Goal: Task Accomplishment & Management: Manage account settings

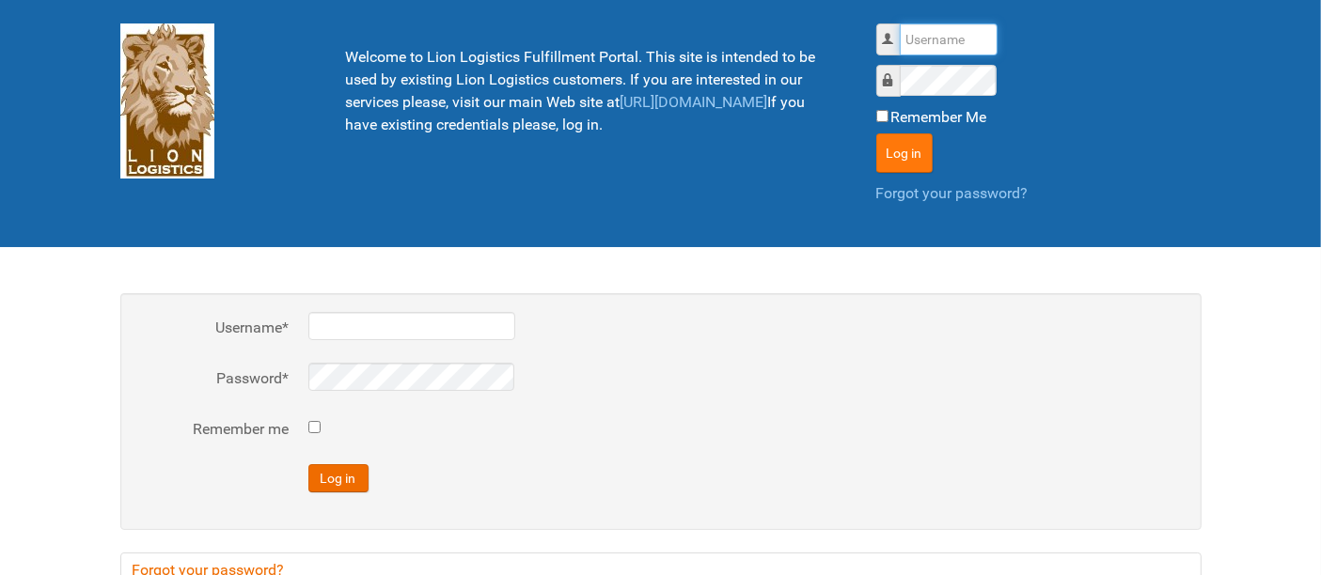
type input "al"
click at [899, 148] on button "Log in" at bounding box center [904, 153] width 56 height 39
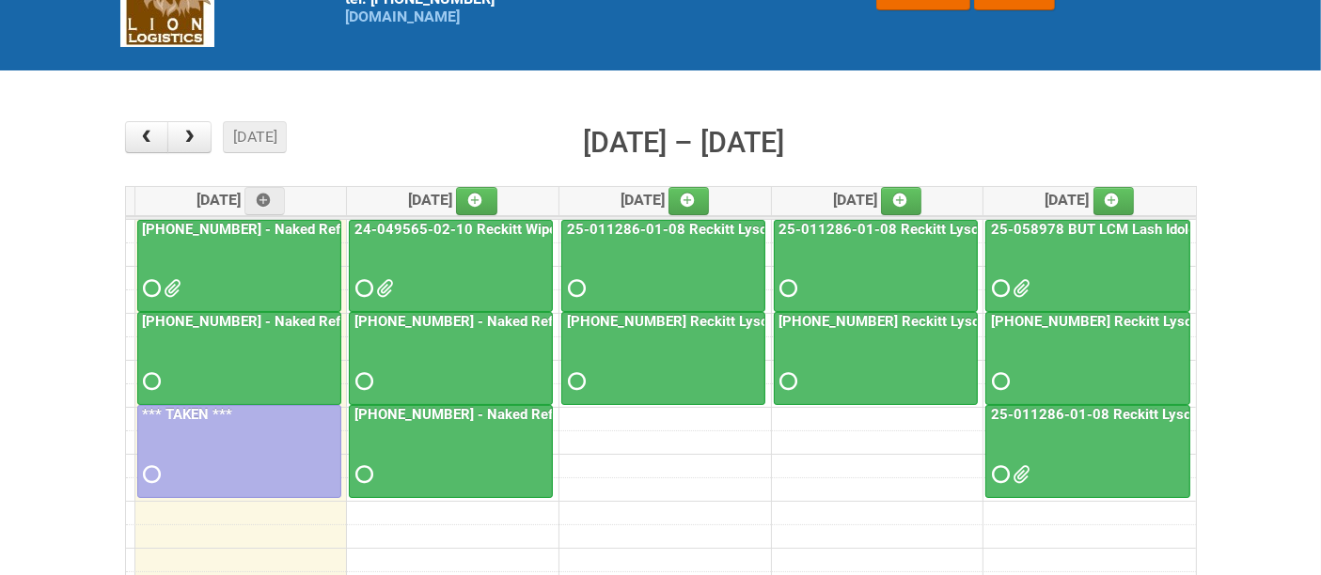
scroll to position [129, 0]
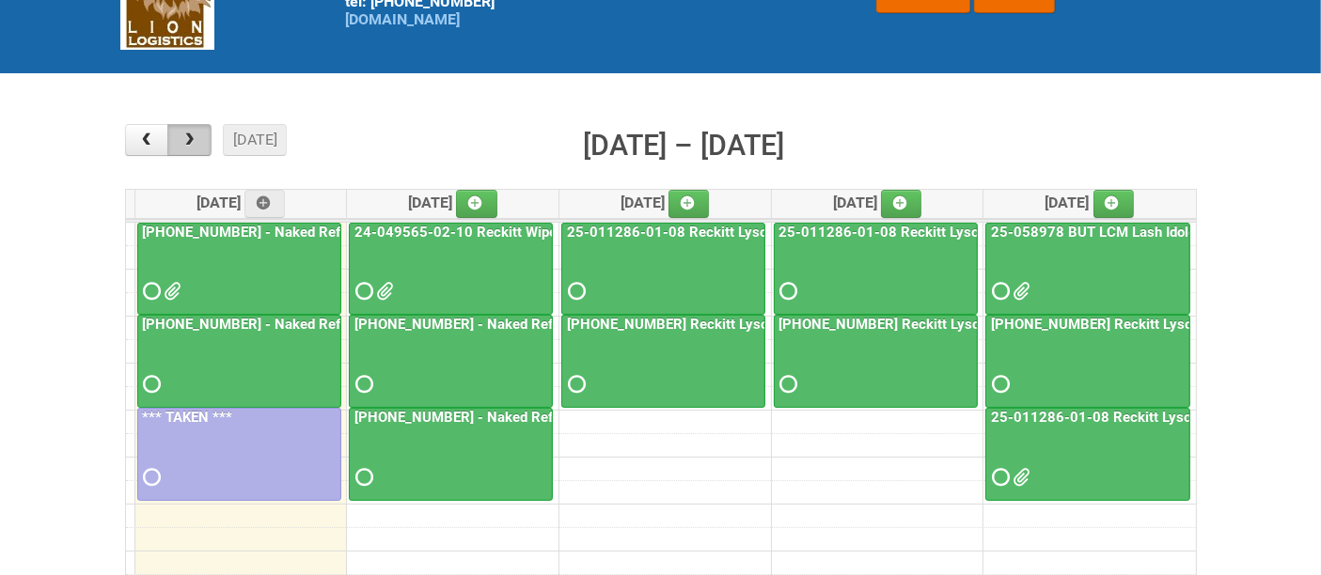
click at [196, 142] on span "button" at bounding box center [190, 140] width 18 height 15
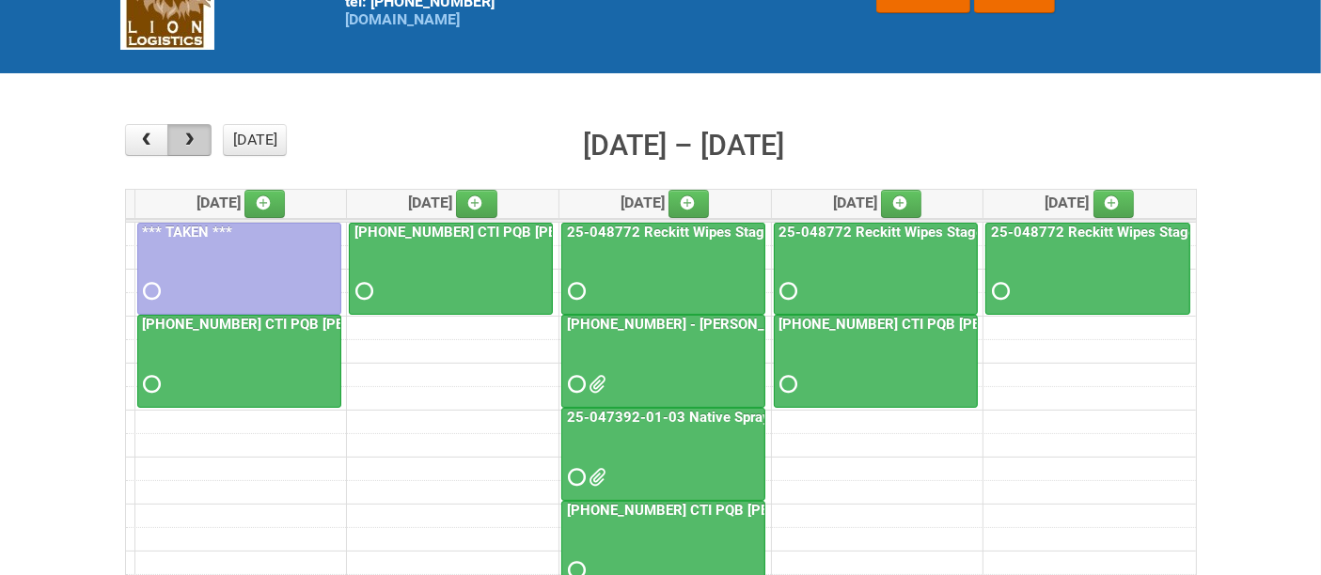
click at [185, 139] on span "button" at bounding box center [190, 140] width 18 height 15
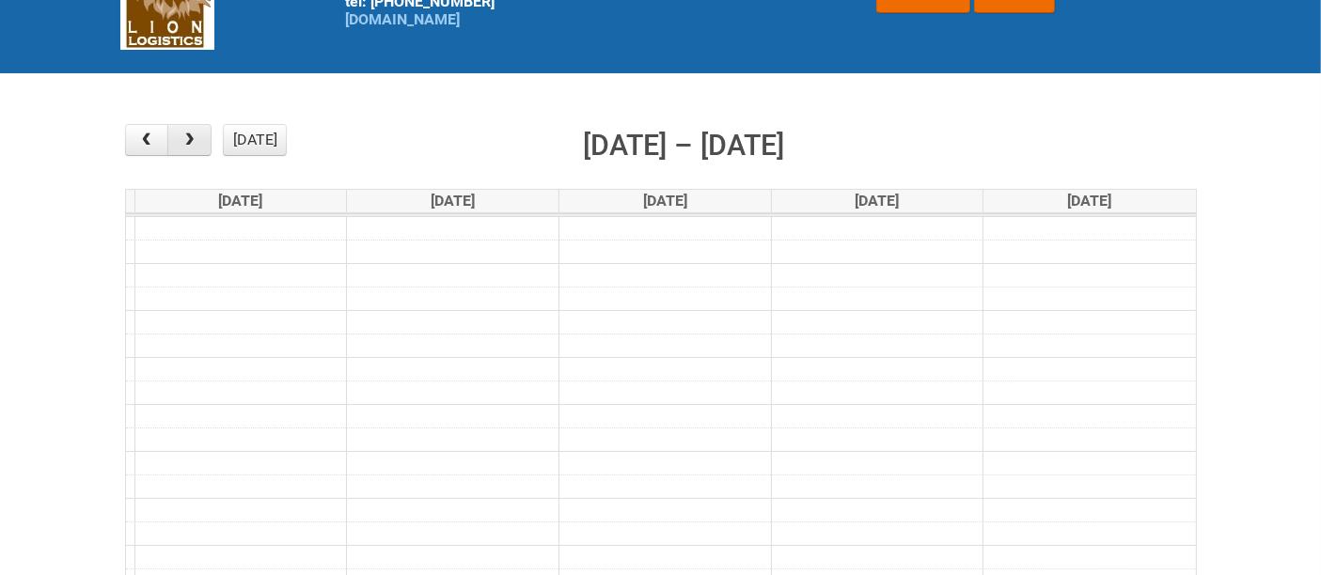
click at [185, 139] on span "button" at bounding box center [190, 140] width 18 height 15
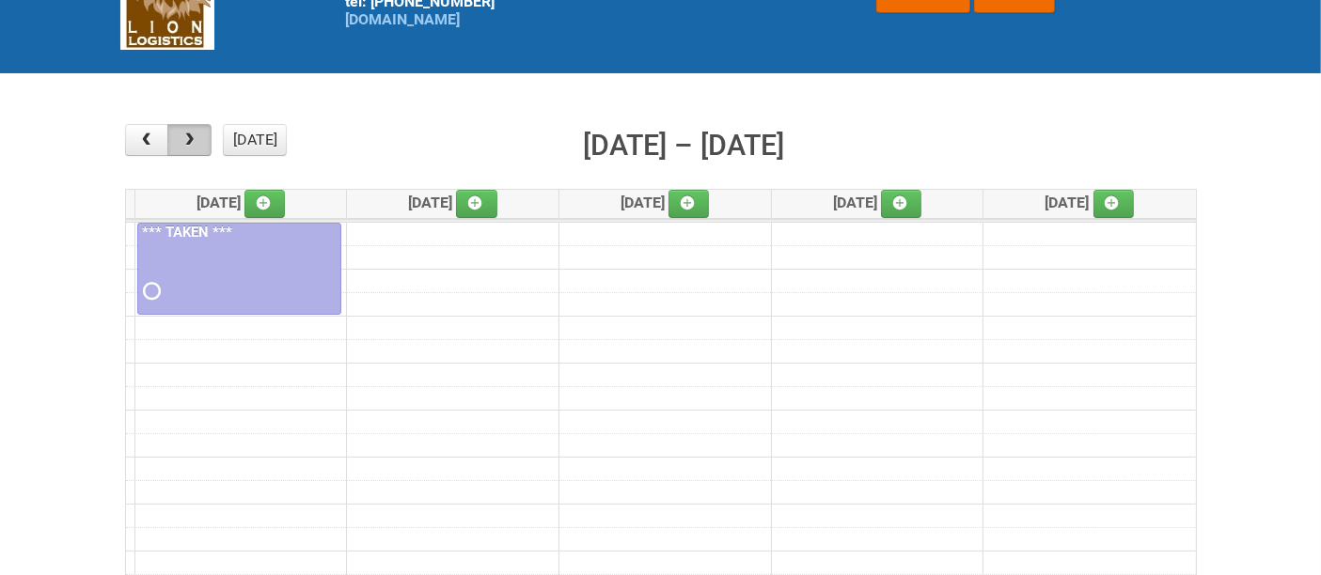
click at [185, 139] on span "button" at bounding box center [190, 140] width 18 height 15
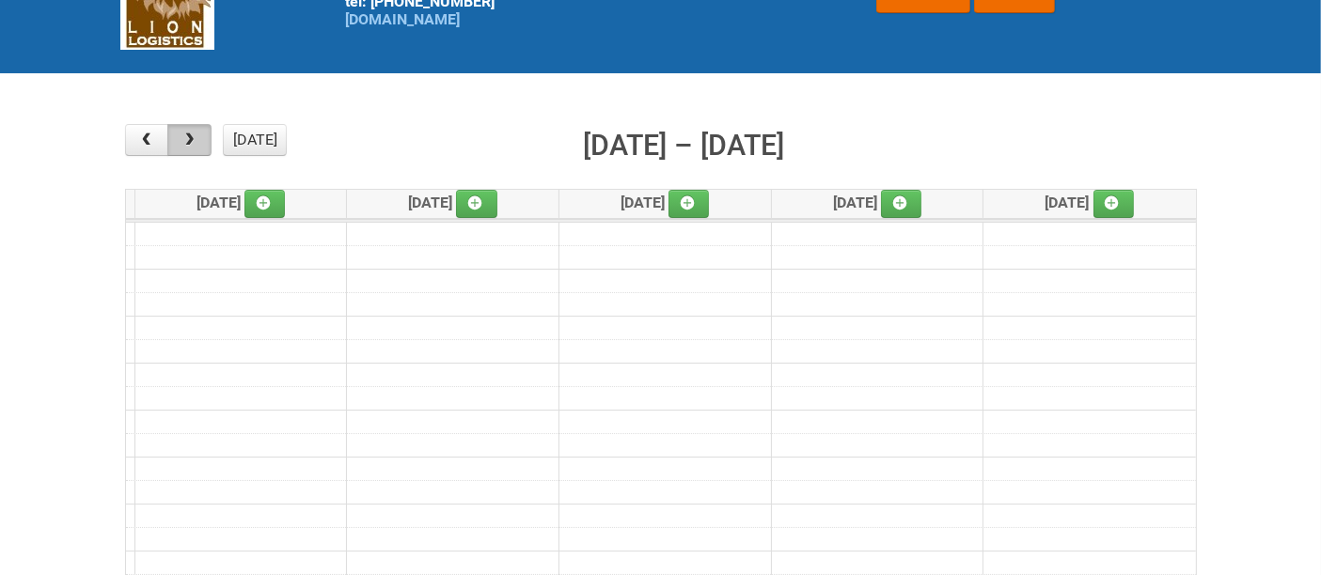
click at [185, 139] on span "button" at bounding box center [190, 140] width 18 height 15
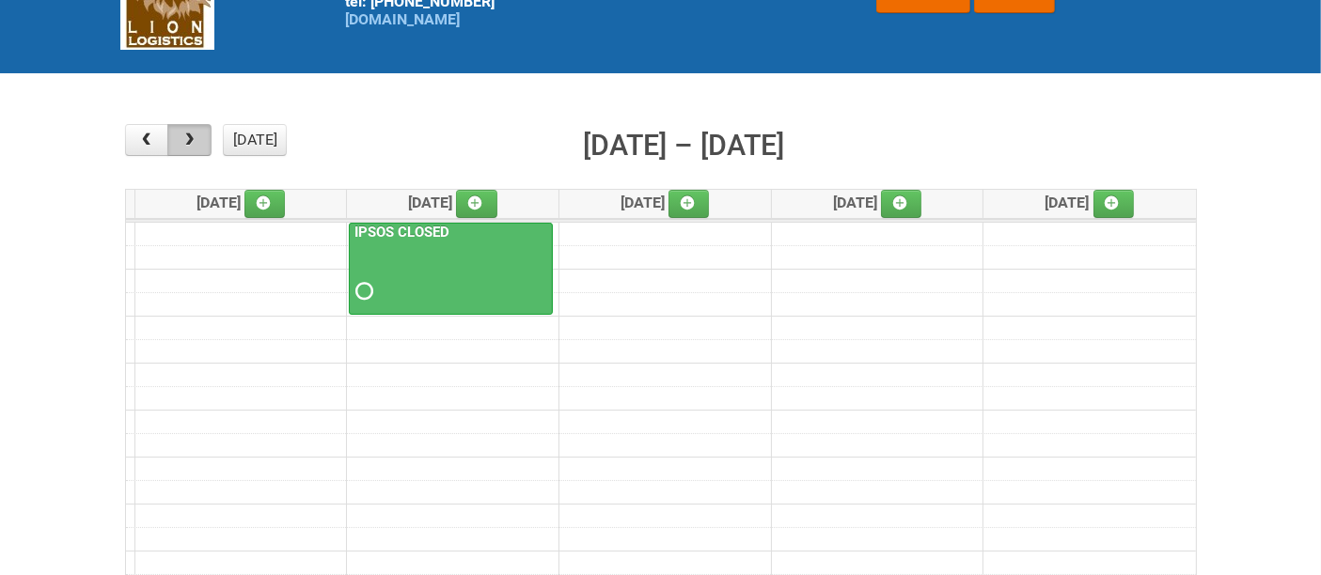
click at [185, 139] on span "button" at bounding box center [190, 140] width 18 height 15
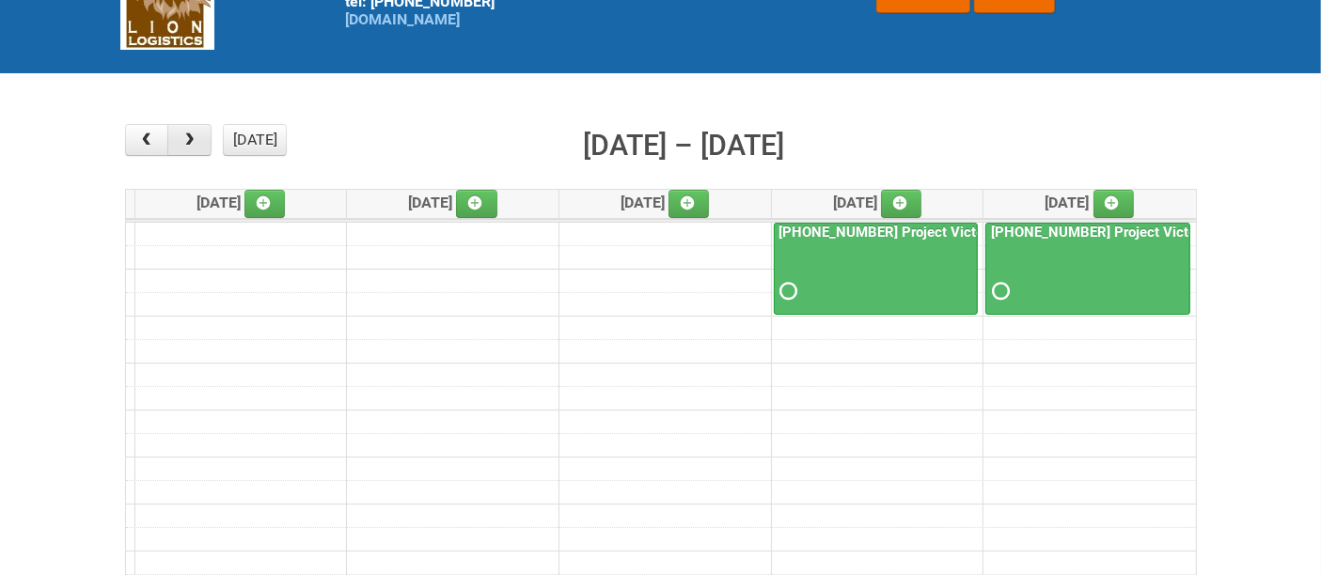
click at [185, 139] on span "button" at bounding box center [190, 140] width 18 height 15
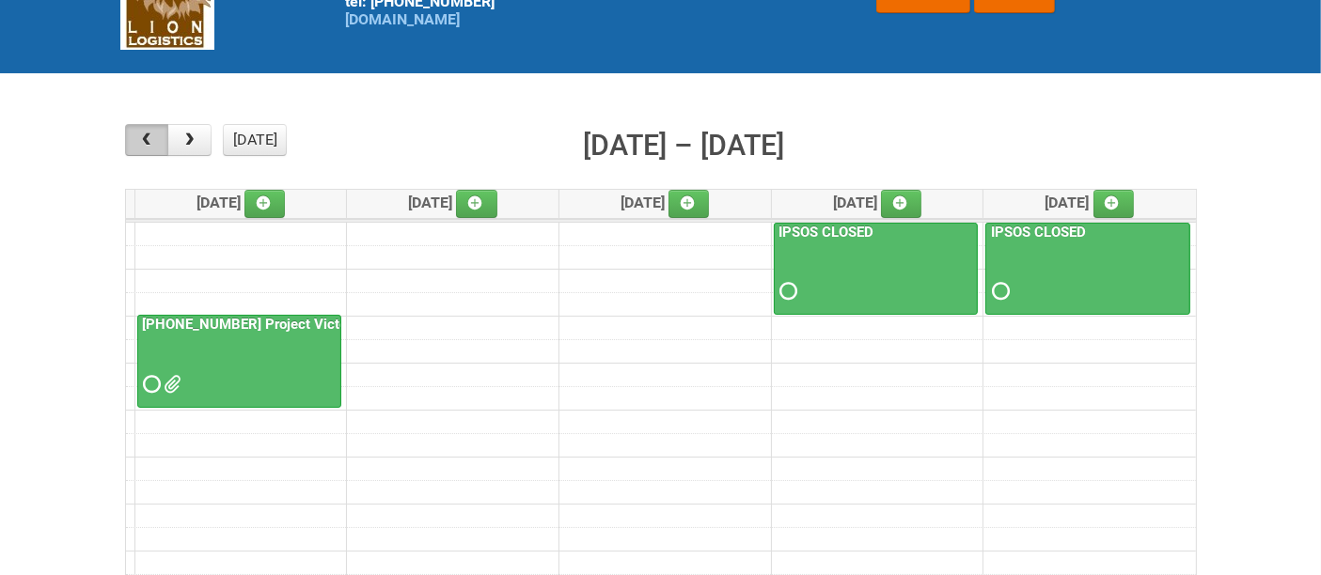
click at [150, 145] on span "button" at bounding box center [146, 140] width 18 height 15
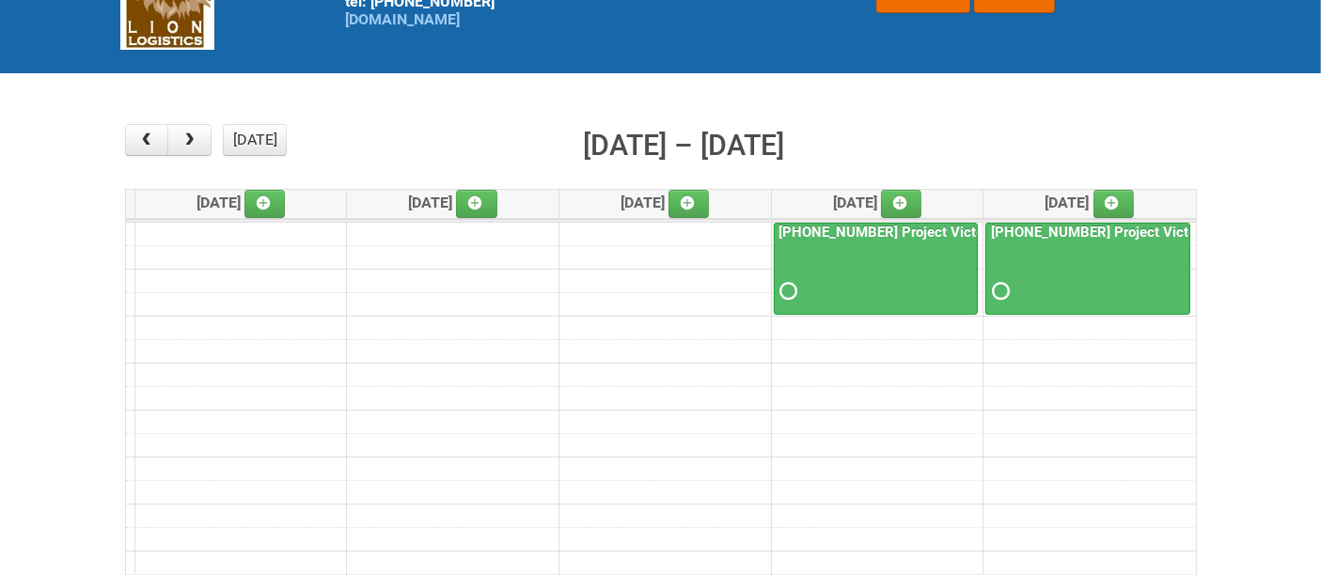
click at [901, 254] on div at bounding box center [876, 274] width 200 height 61
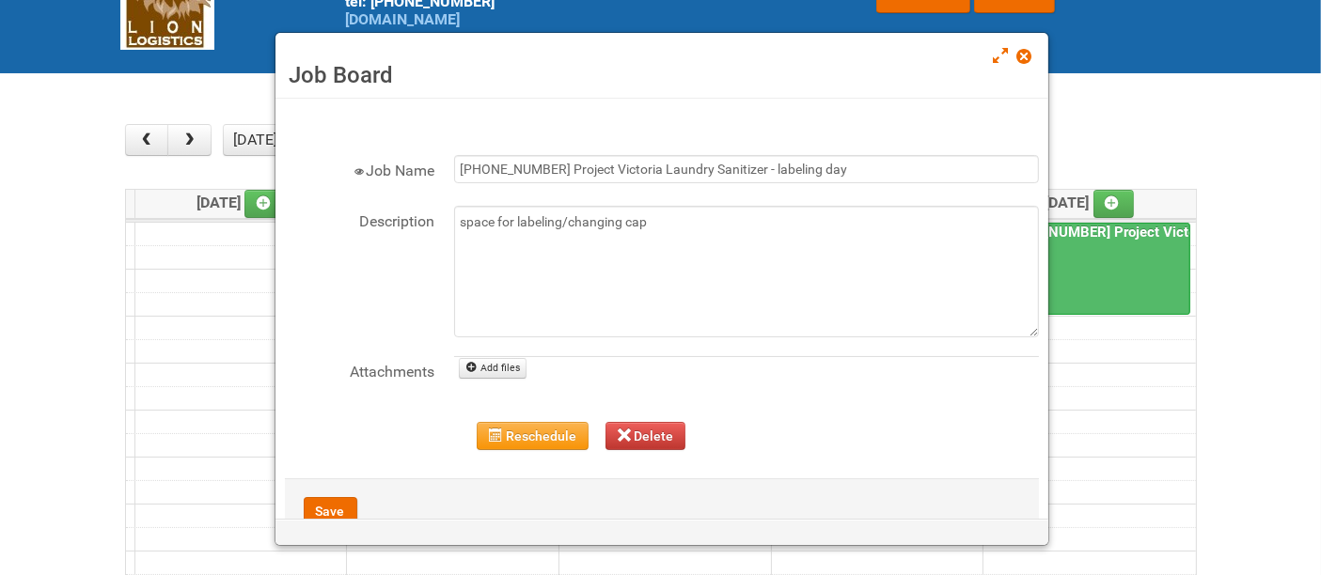
scroll to position [52, 0]
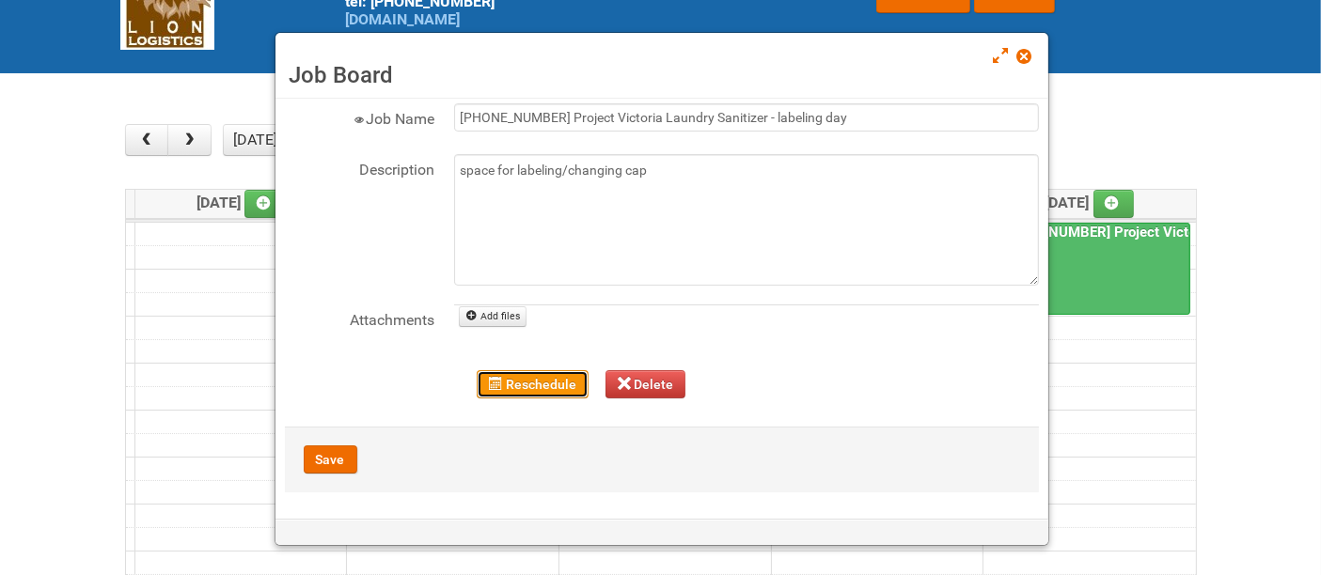
click at [540, 384] on button "Reschedule" at bounding box center [533, 384] width 112 height 28
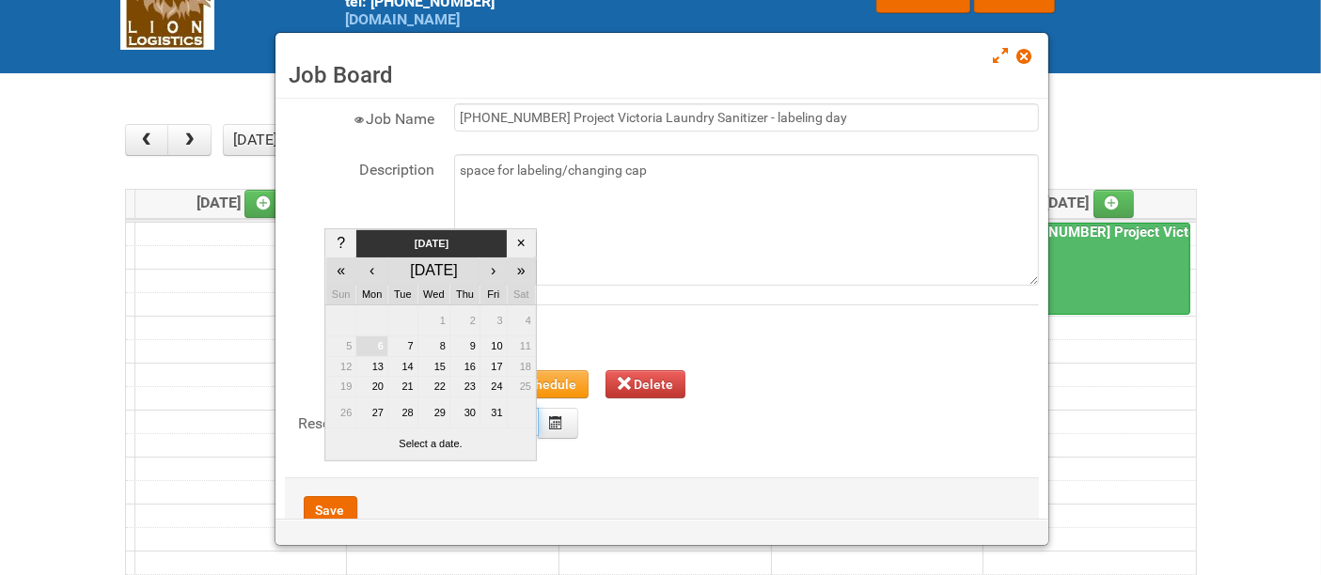
click at [510, 422] on body "Lion Logistics 1001 Bryn Mawr Ave Bensenville, IL 60106 tel: 888-346-5466 www.l…" at bounding box center [660, 444] width 1321 height 1146
click at [492, 276] on div "›" at bounding box center [494, 271] width 24 height 23
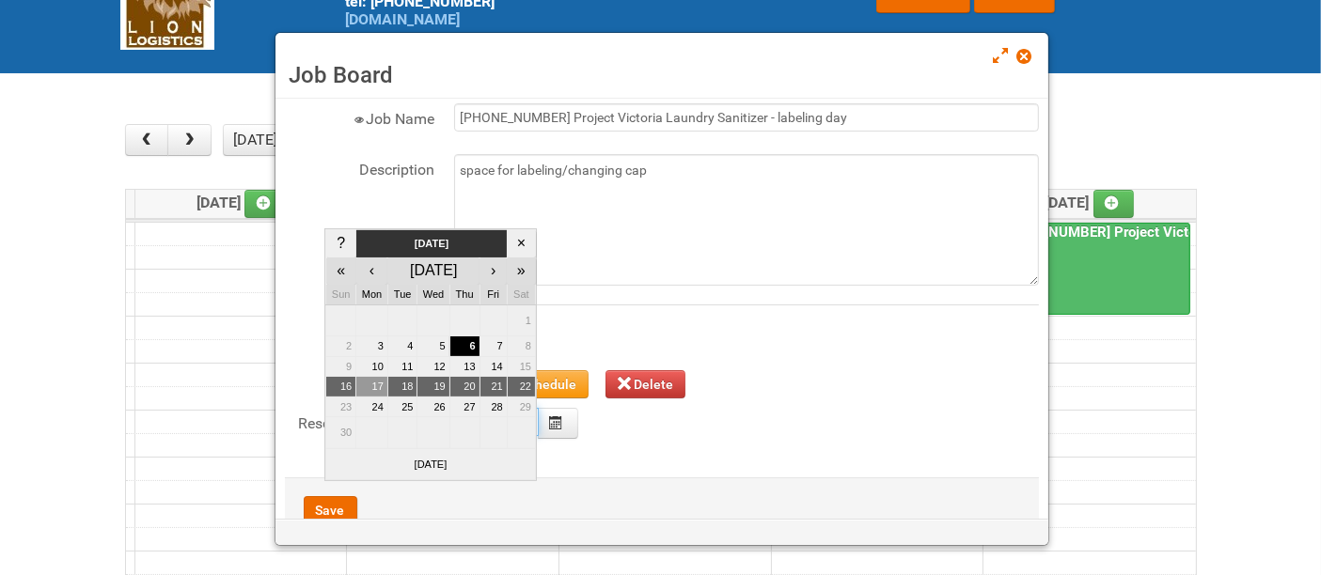
click at [378, 380] on td "17" at bounding box center [372, 387] width 32 height 21
type input "2025-11-17"
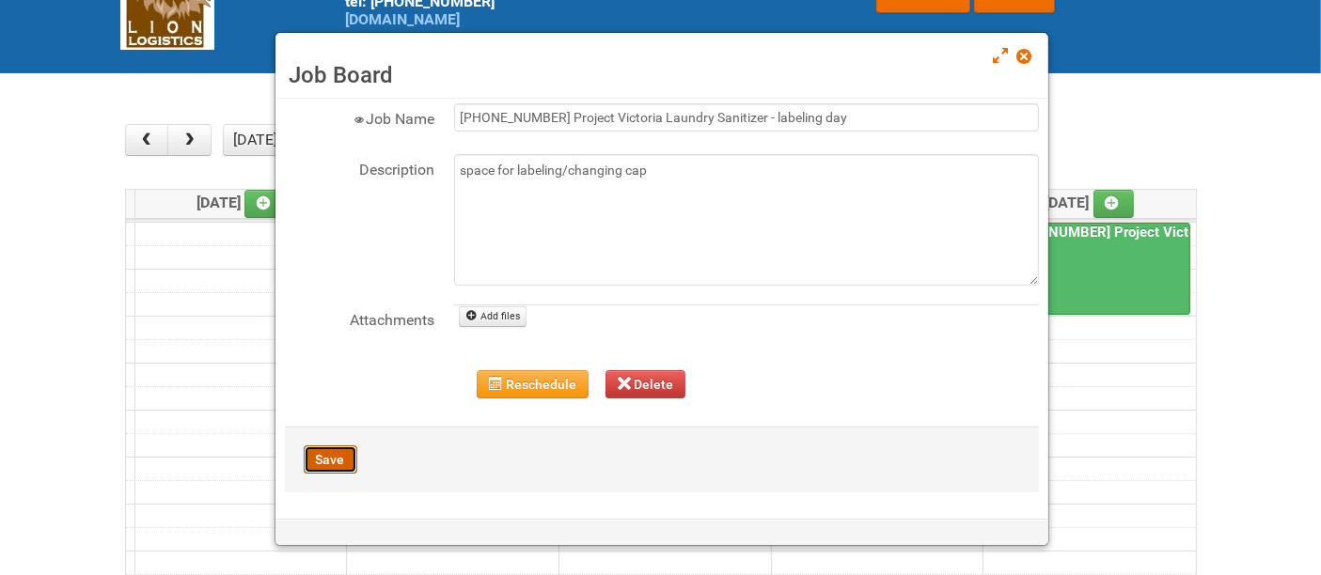
click at [330, 452] on button "Save" at bounding box center [331, 460] width 54 height 28
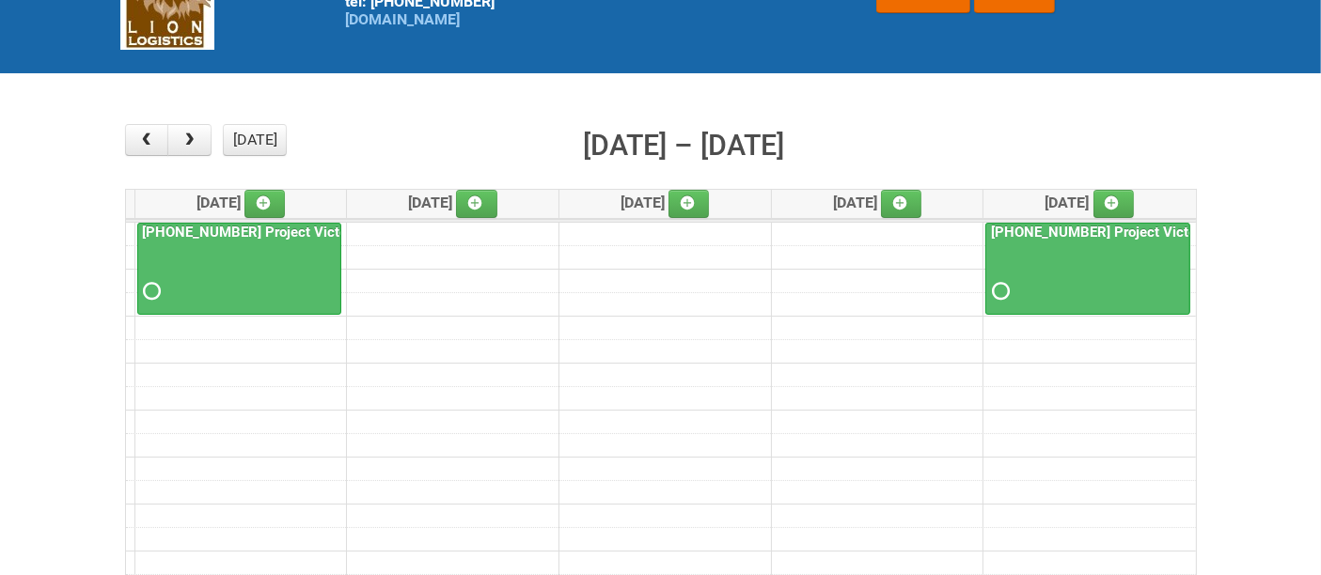
click at [1102, 241] on div "25-062127-01 Project Victoria Laundry Sanitizer - labeling day" at bounding box center [1087, 265] width 203 height 82
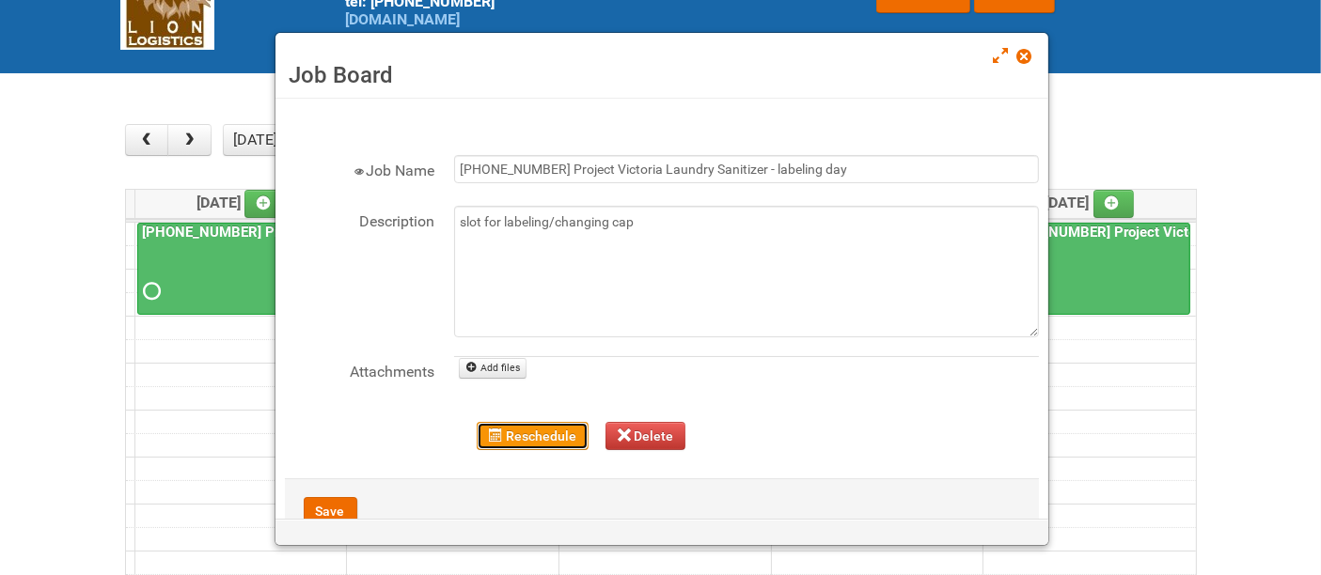
click at [518, 438] on button "Reschedule" at bounding box center [533, 436] width 112 height 28
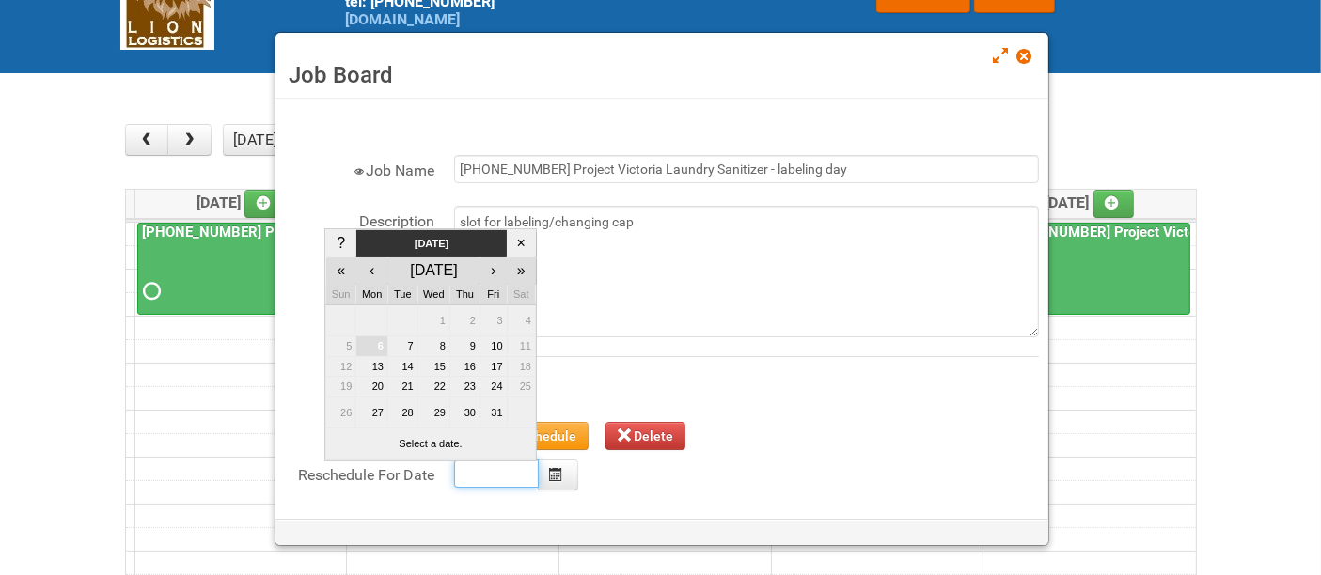
click at [521, 473] on input "text" at bounding box center [496, 474] width 85 height 28
click at [493, 269] on div "›" at bounding box center [494, 271] width 24 height 23
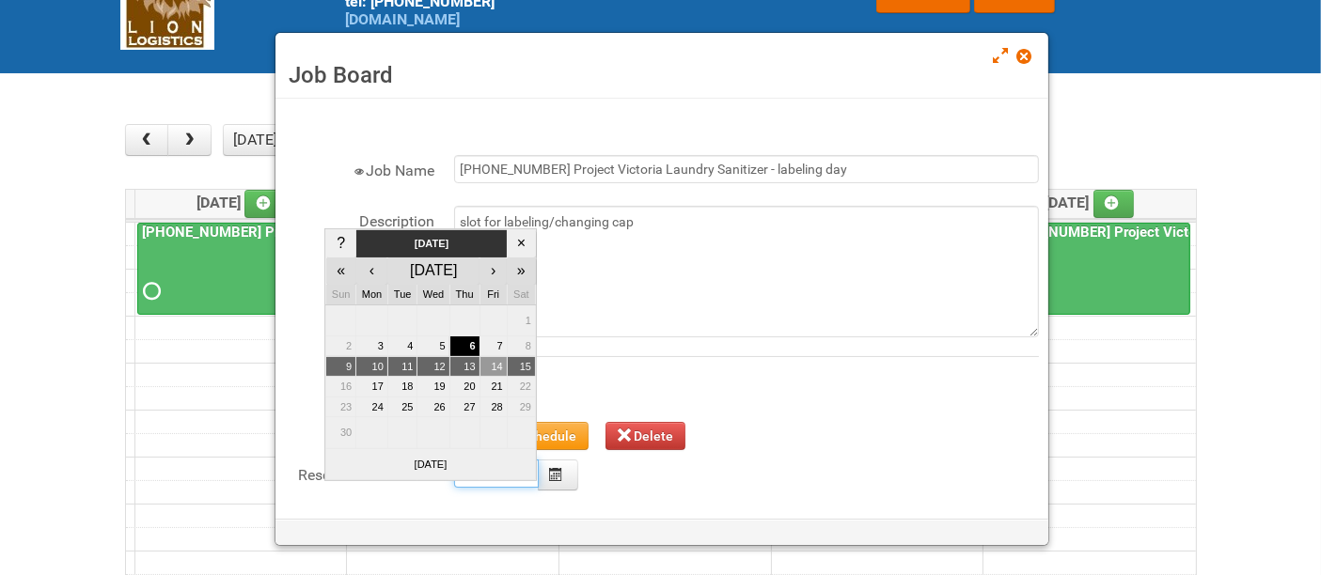
click at [496, 371] on td "14" at bounding box center [493, 366] width 27 height 21
type input "2025-11-14"
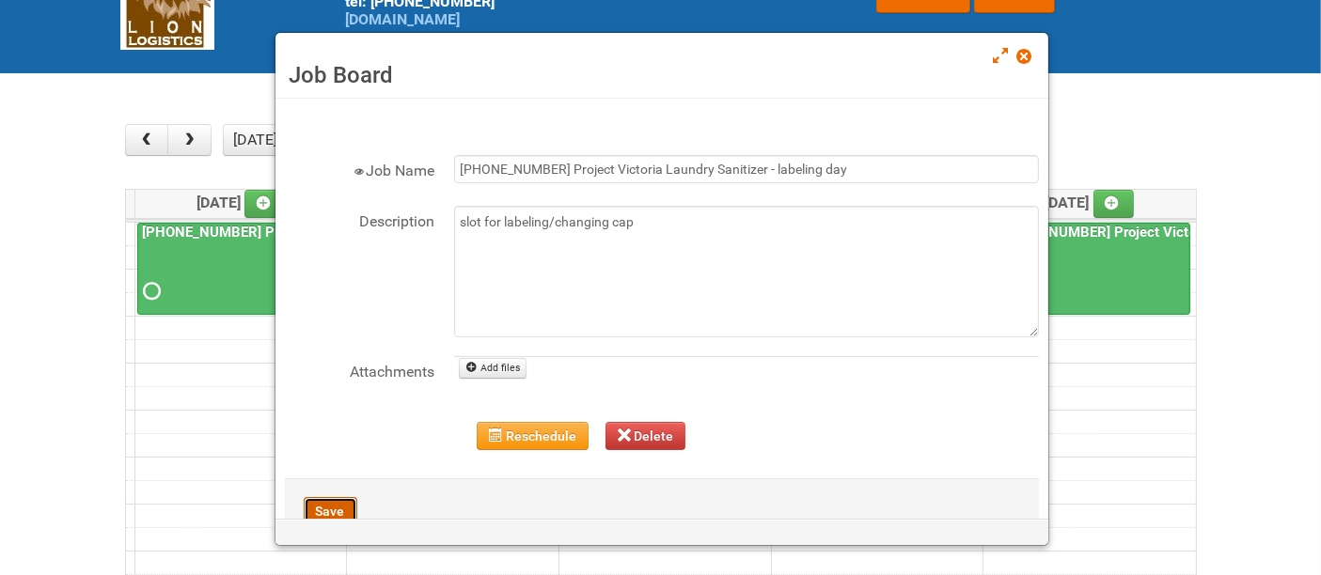
click at [340, 508] on button "Save" at bounding box center [331, 511] width 54 height 28
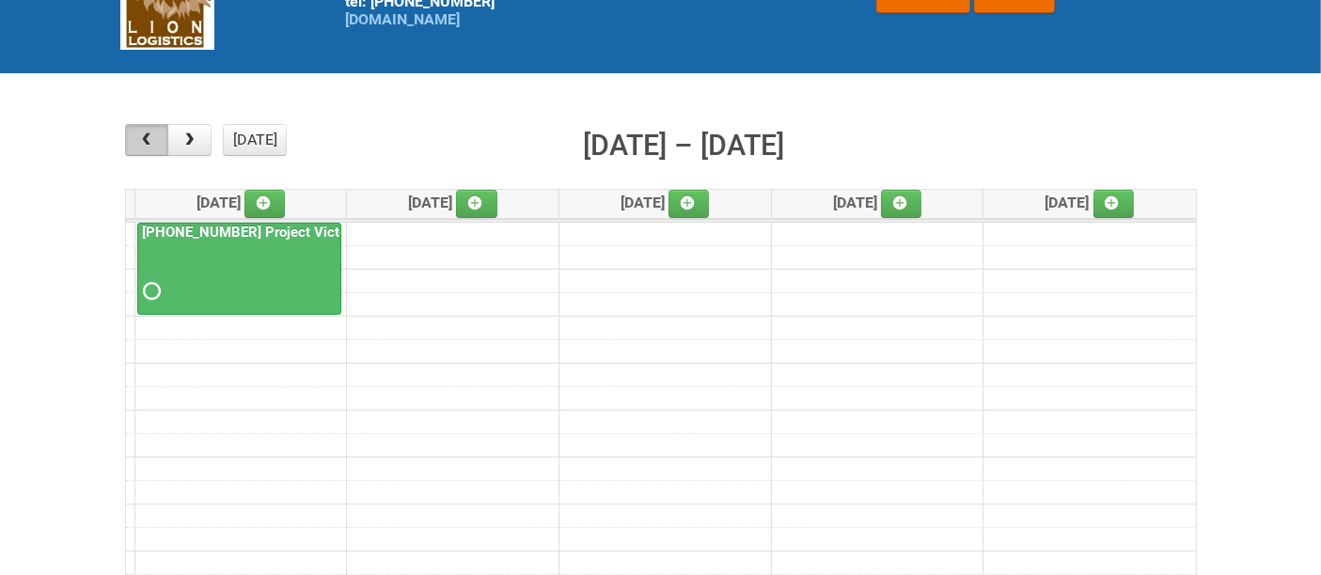
click at [161, 124] on button "button" at bounding box center [147, 140] width 44 height 32
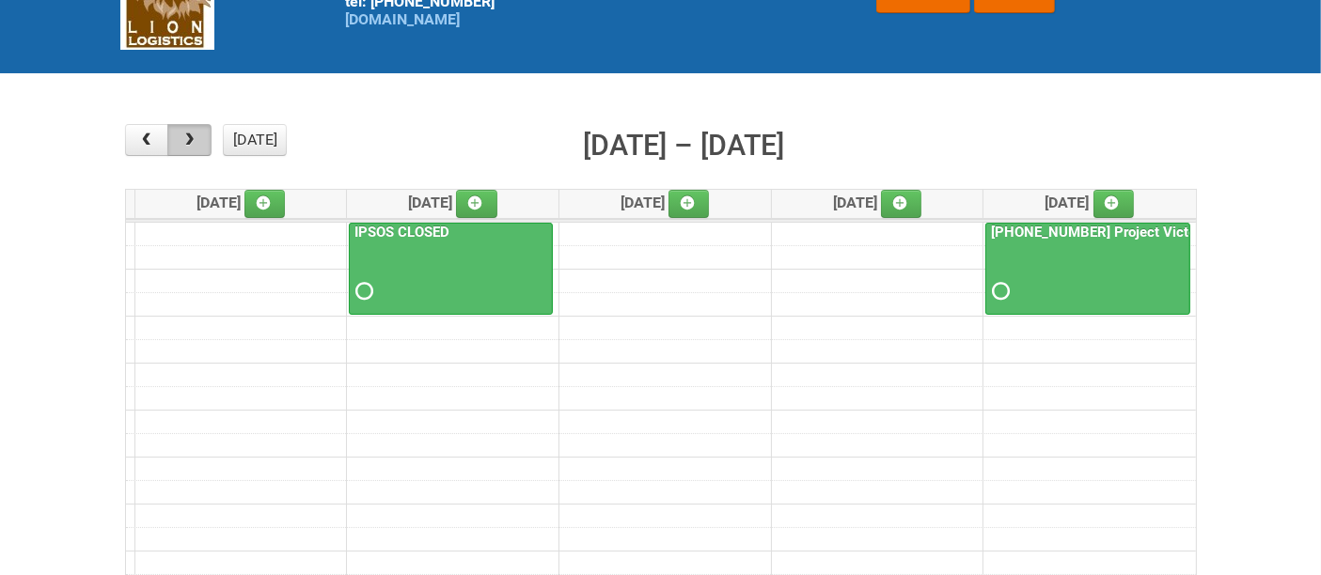
click at [182, 150] on button "button" at bounding box center [189, 140] width 44 height 32
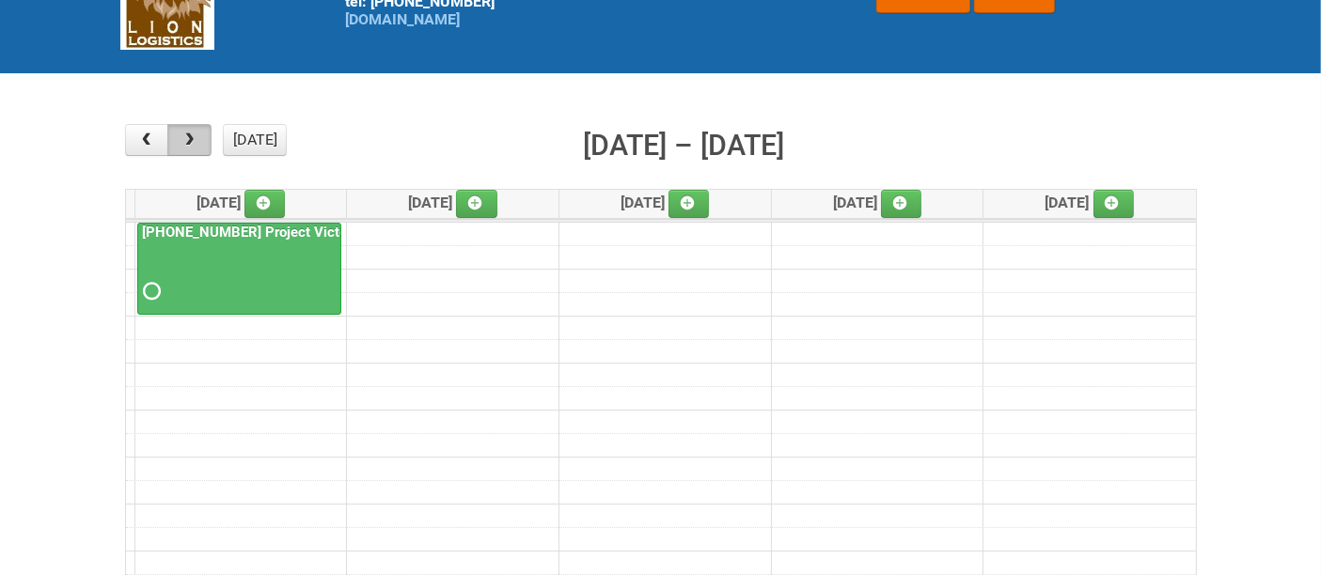
click at [182, 150] on button "button" at bounding box center [189, 140] width 44 height 32
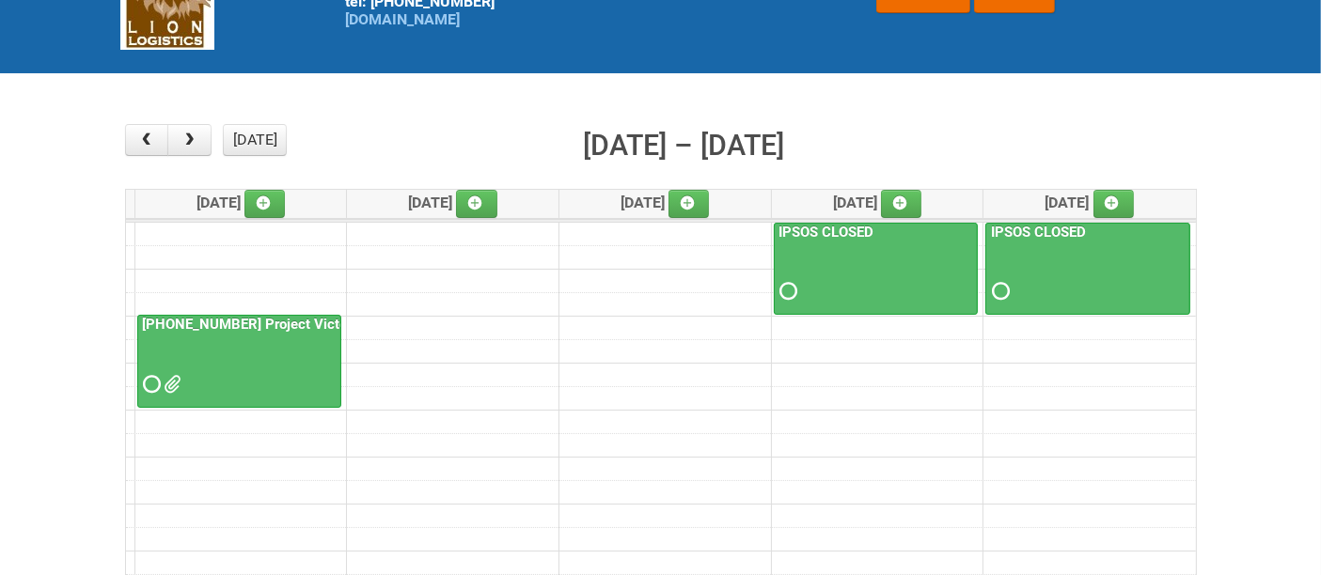
click at [271, 359] on div at bounding box center [239, 368] width 200 height 61
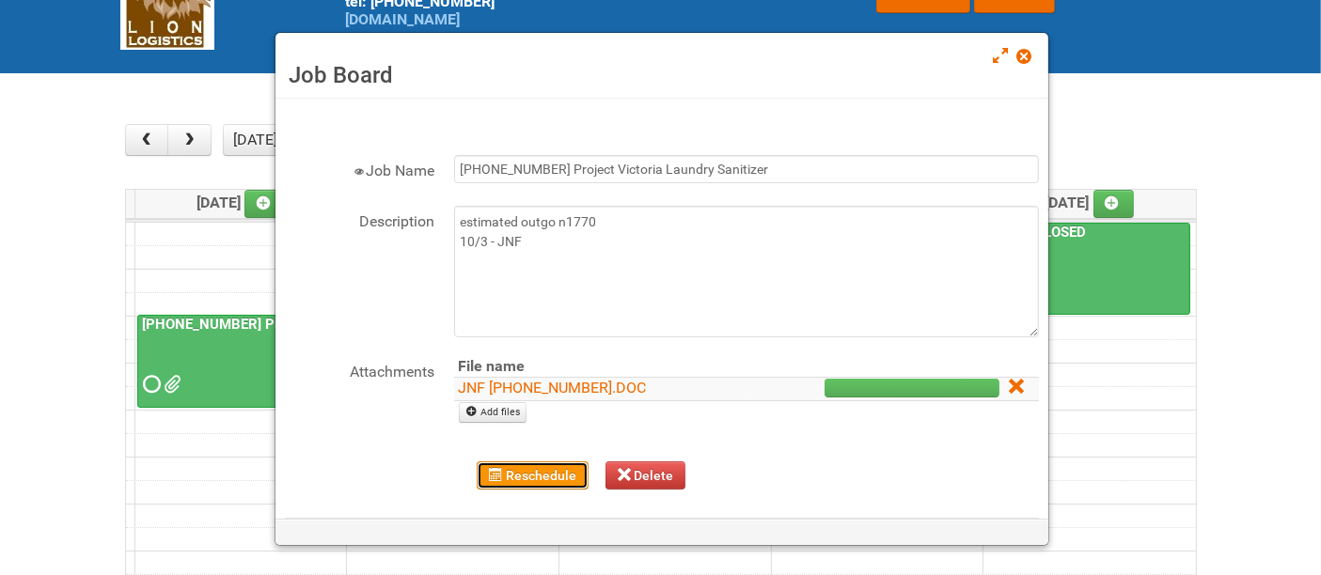
click at [521, 477] on button "Reschedule" at bounding box center [533, 476] width 112 height 28
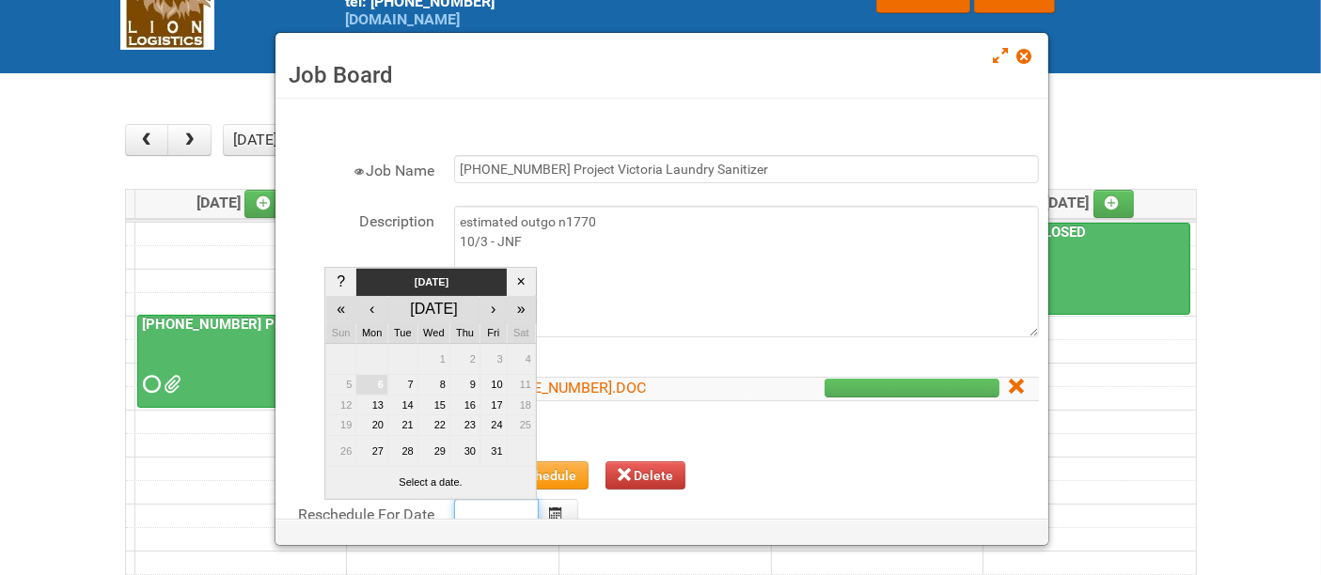
click at [518, 505] on input "text" at bounding box center [496, 513] width 85 height 28
click at [498, 316] on div "›" at bounding box center [493, 309] width 24 height 23
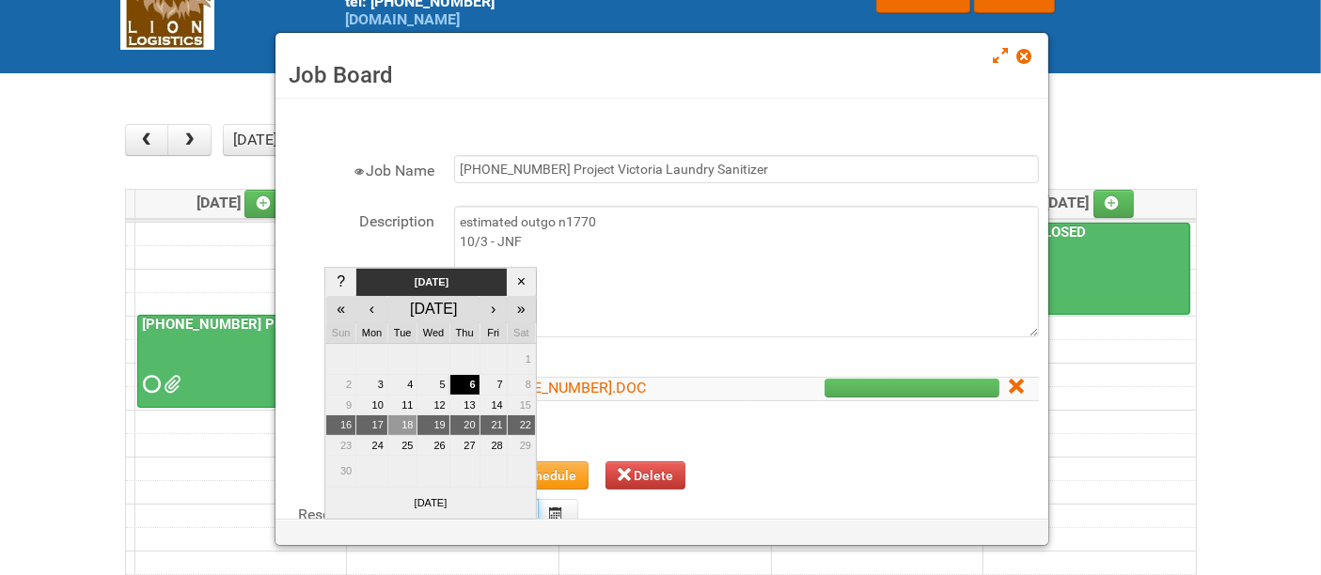
click at [399, 427] on td "18" at bounding box center [402, 426] width 30 height 21
type input "2025-11-18"
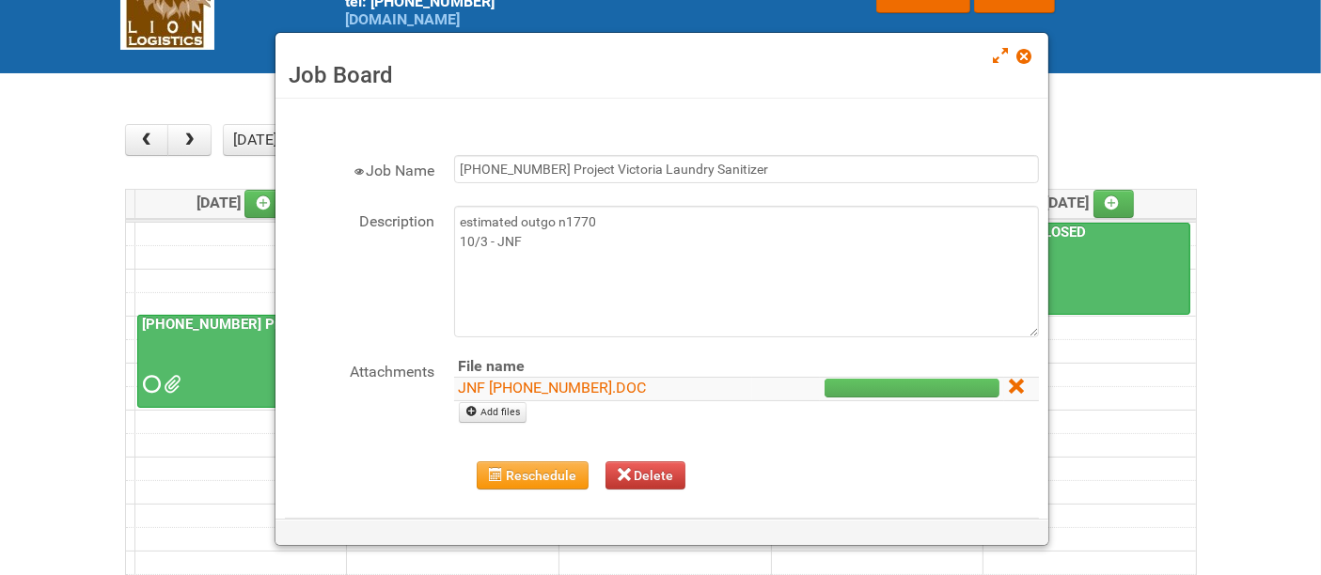
scroll to position [91, 0]
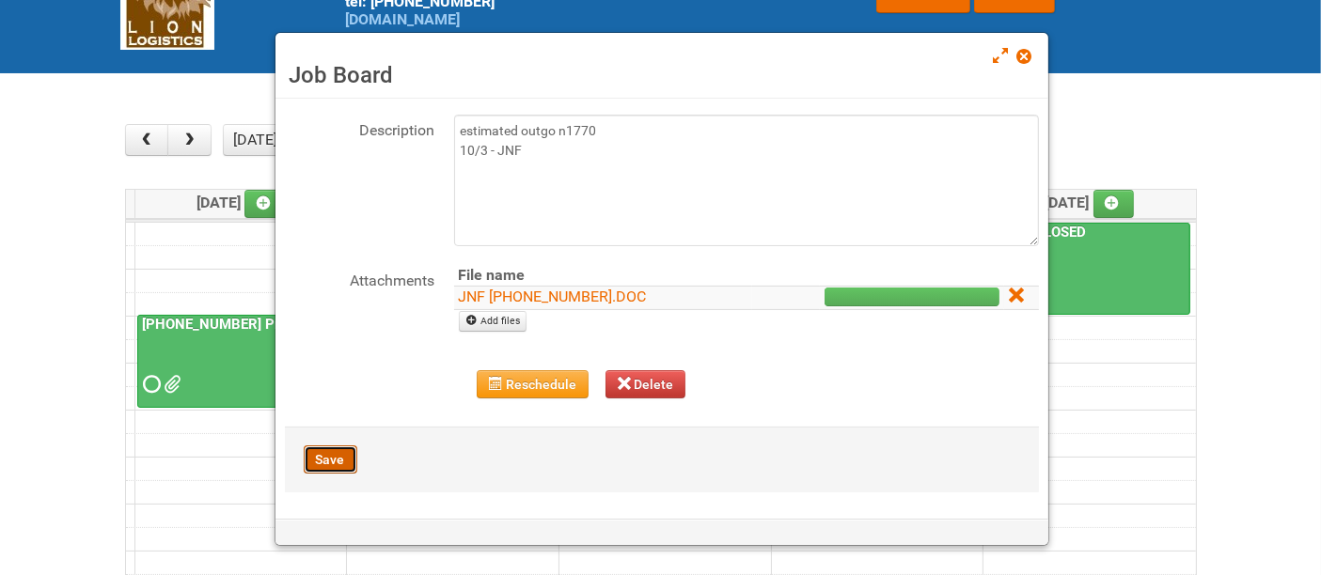
click at [333, 450] on button "Save" at bounding box center [331, 460] width 54 height 28
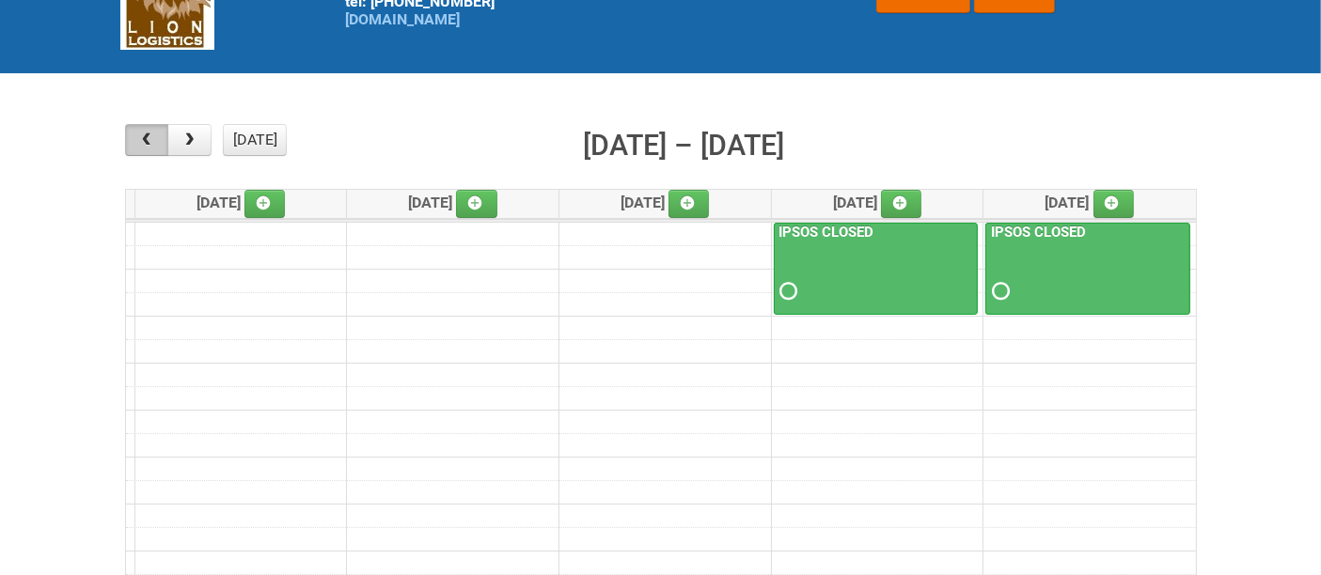
click at [137, 140] on span "button" at bounding box center [146, 140] width 18 height 15
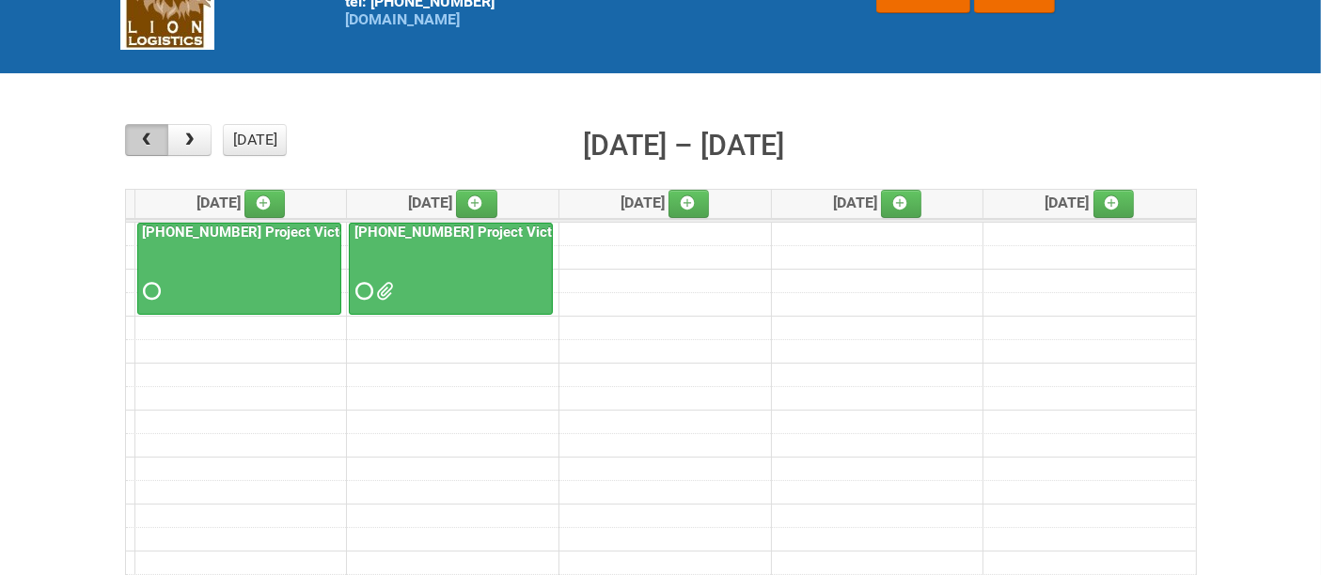
click at [137, 140] on span "button" at bounding box center [146, 140] width 18 height 15
